Goal: Find specific page/section: Find specific page/section

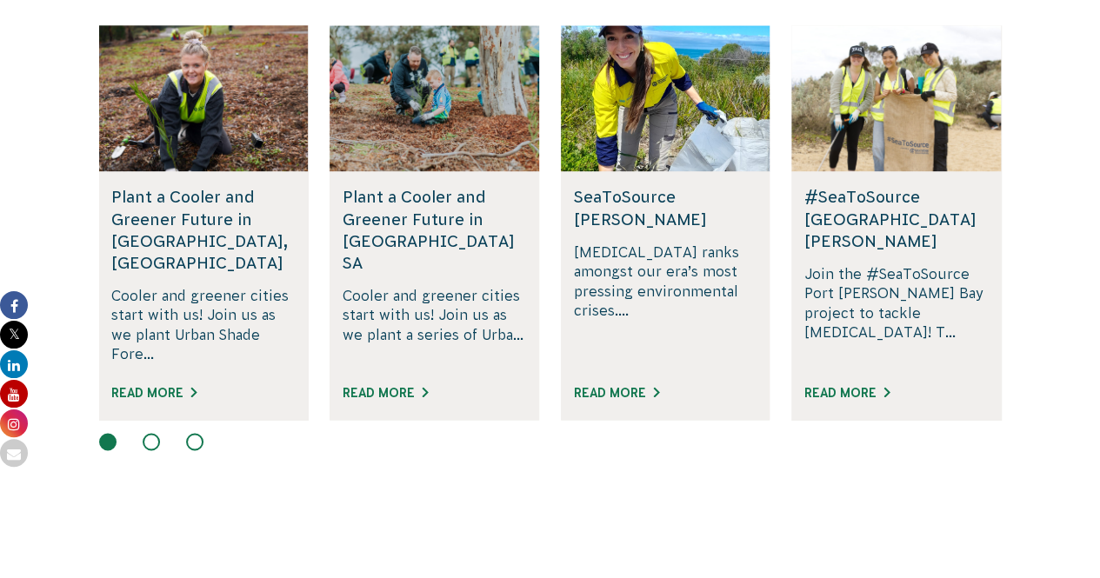
scroll to position [1168, 0]
drag, startPoint x: 874, startPoint y: 360, endPoint x: 922, endPoint y: 190, distance: 177.1
drag, startPoint x: 922, startPoint y: 190, endPoint x: 1091, endPoint y: 358, distance: 238.6
click at [1091, 358] on section "Our Projects All Projects Rewilding Fifth Creek, SA Join us in rewilding Fifth …" at bounding box center [550, 204] width 1100 height 669
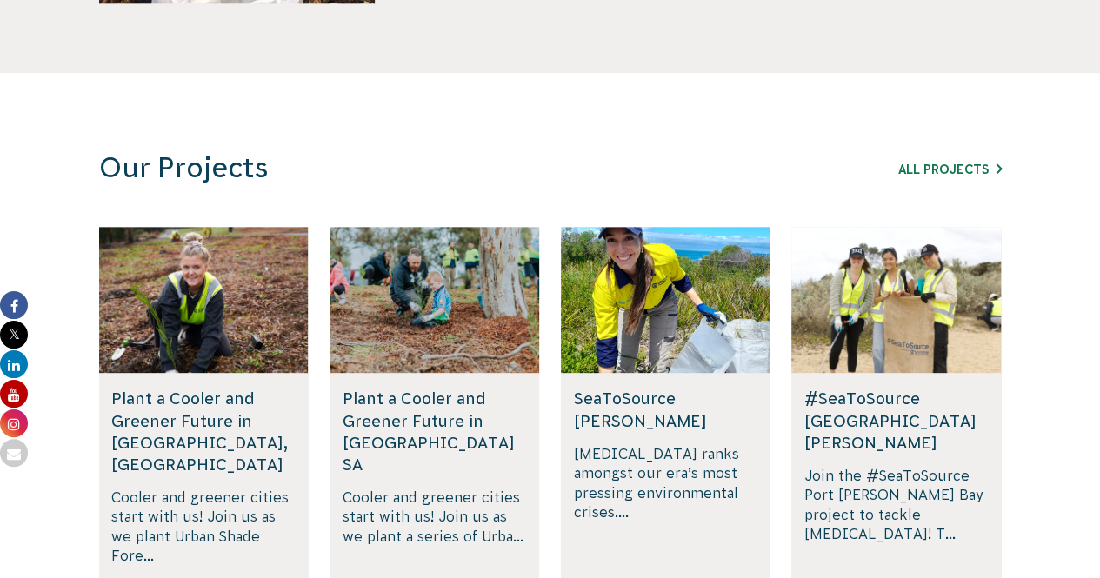
scroll to position [959, 0]
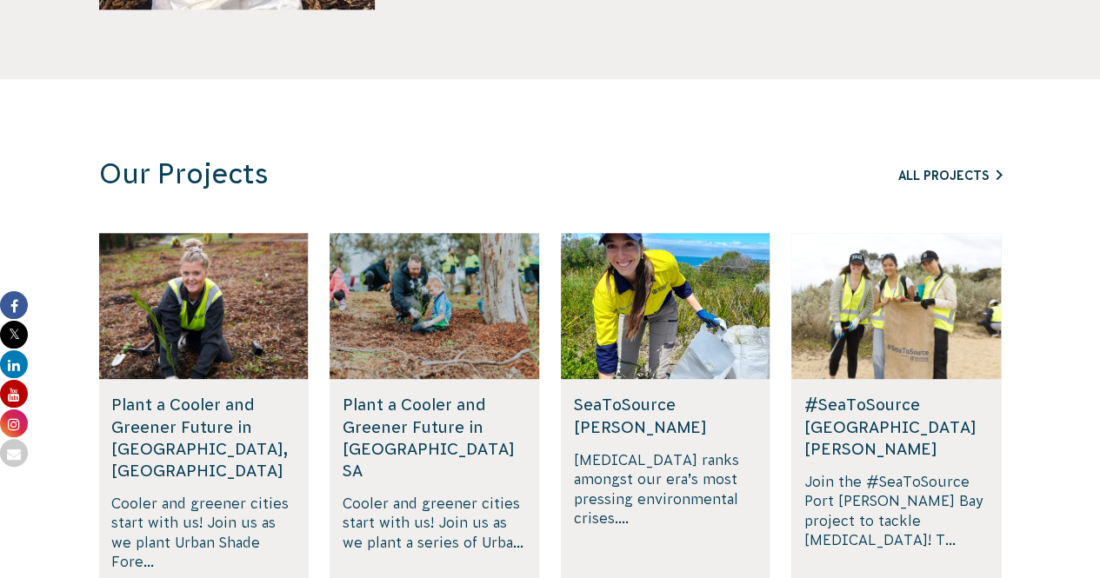
click at [962, 170] on link "All Projects" at bounding box center [950, 176] width 104 height 14
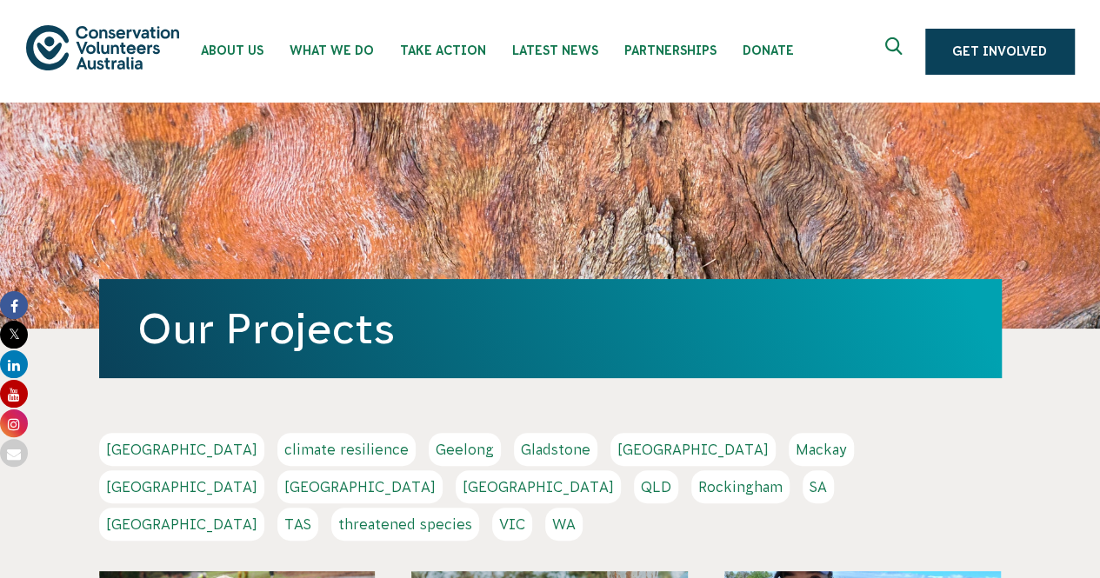
click at [264, 471] on link "Melbourne" at bounding box center [181, 487] width 165 height 33
click at [532, 508] on link "VIC" at bounding box center [512, 524] width 40 height 33
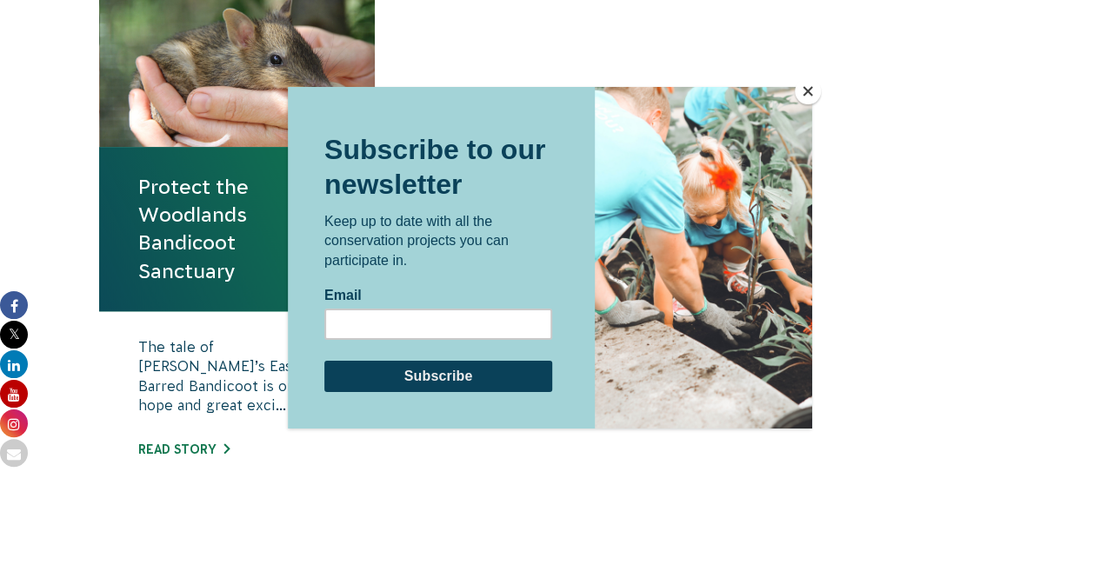
scroll to position [704, 0]
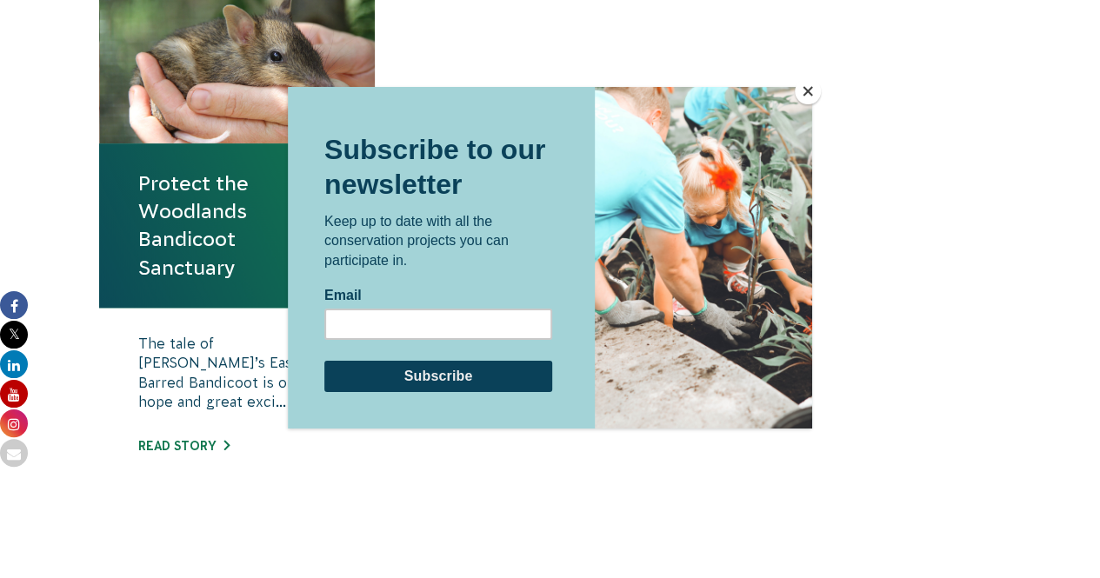
click at [809, 95] on button "Close" at bounding box center [808, 91] width 26 height 26
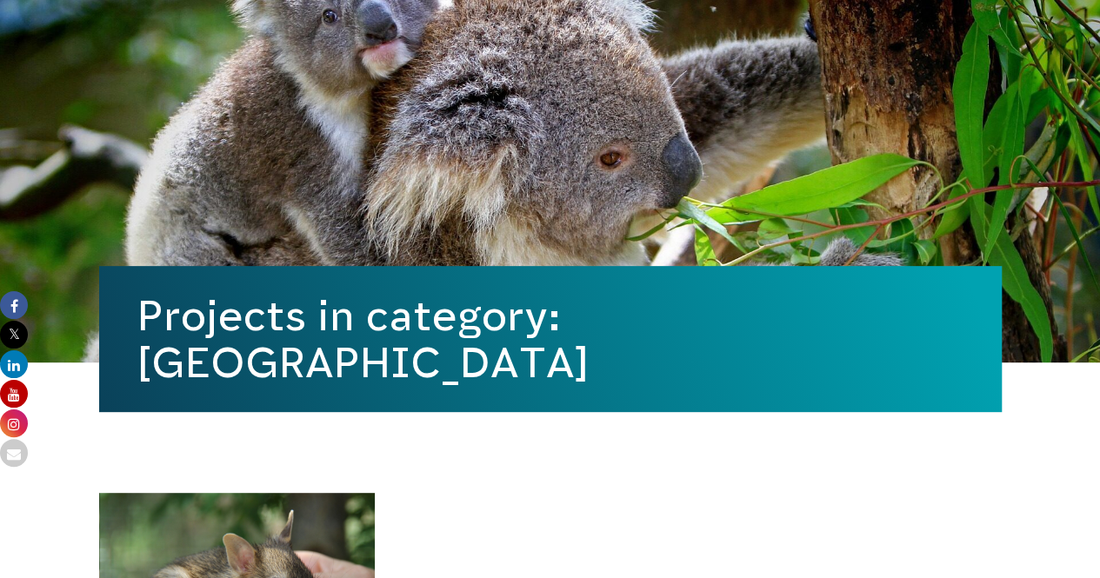
scroll to position [174, 0]
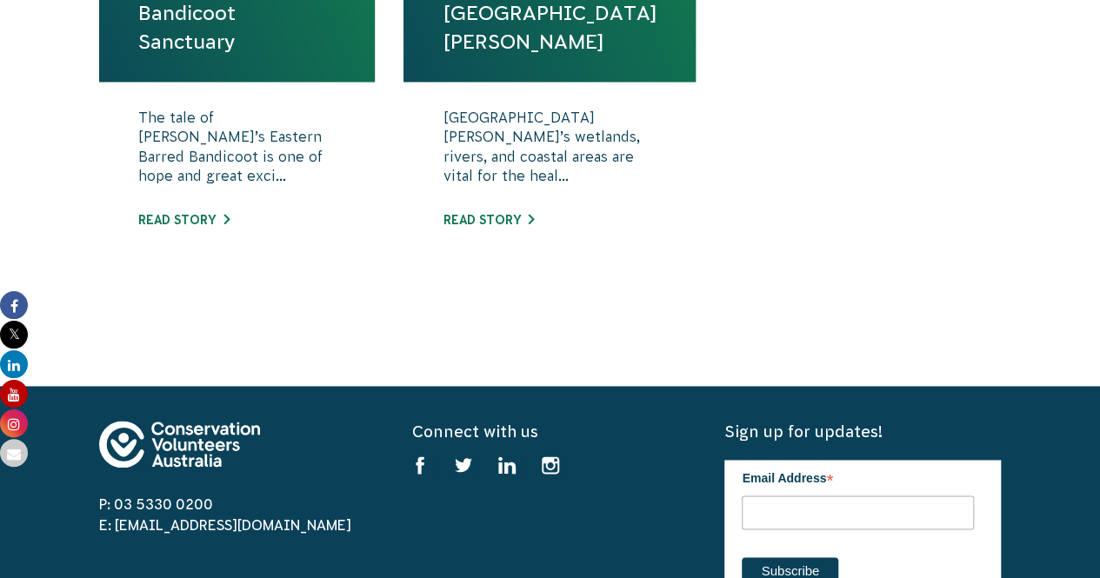
scroll to position [931, 0]
